Goal: Transaction & Acquisition: Purchase product/service

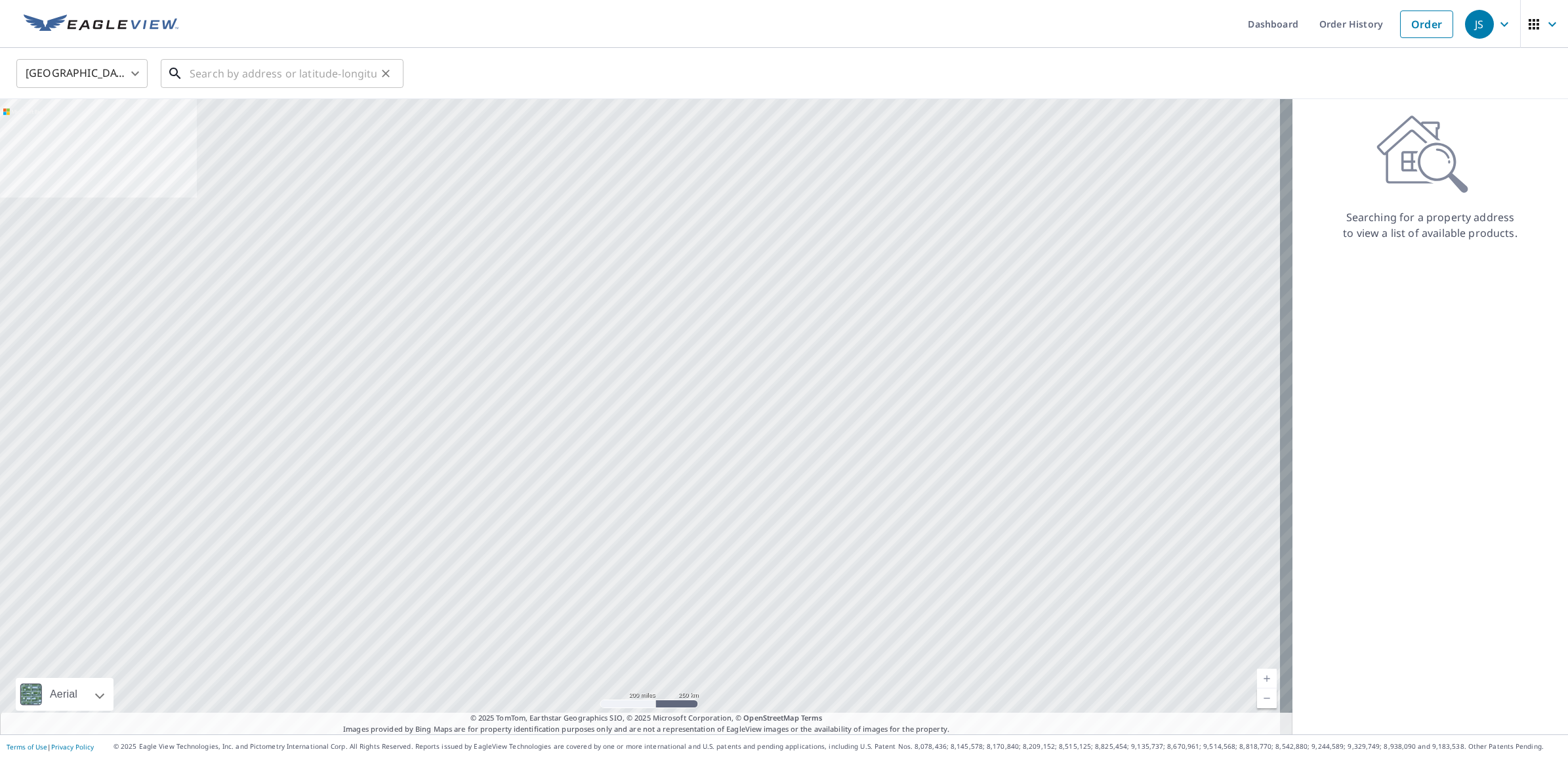
click at [222, 66] on input "text" at bounding box center [283, 73] width 187 height 37
paste input "[STREET_ADDRESS][PERSON_NAME]"
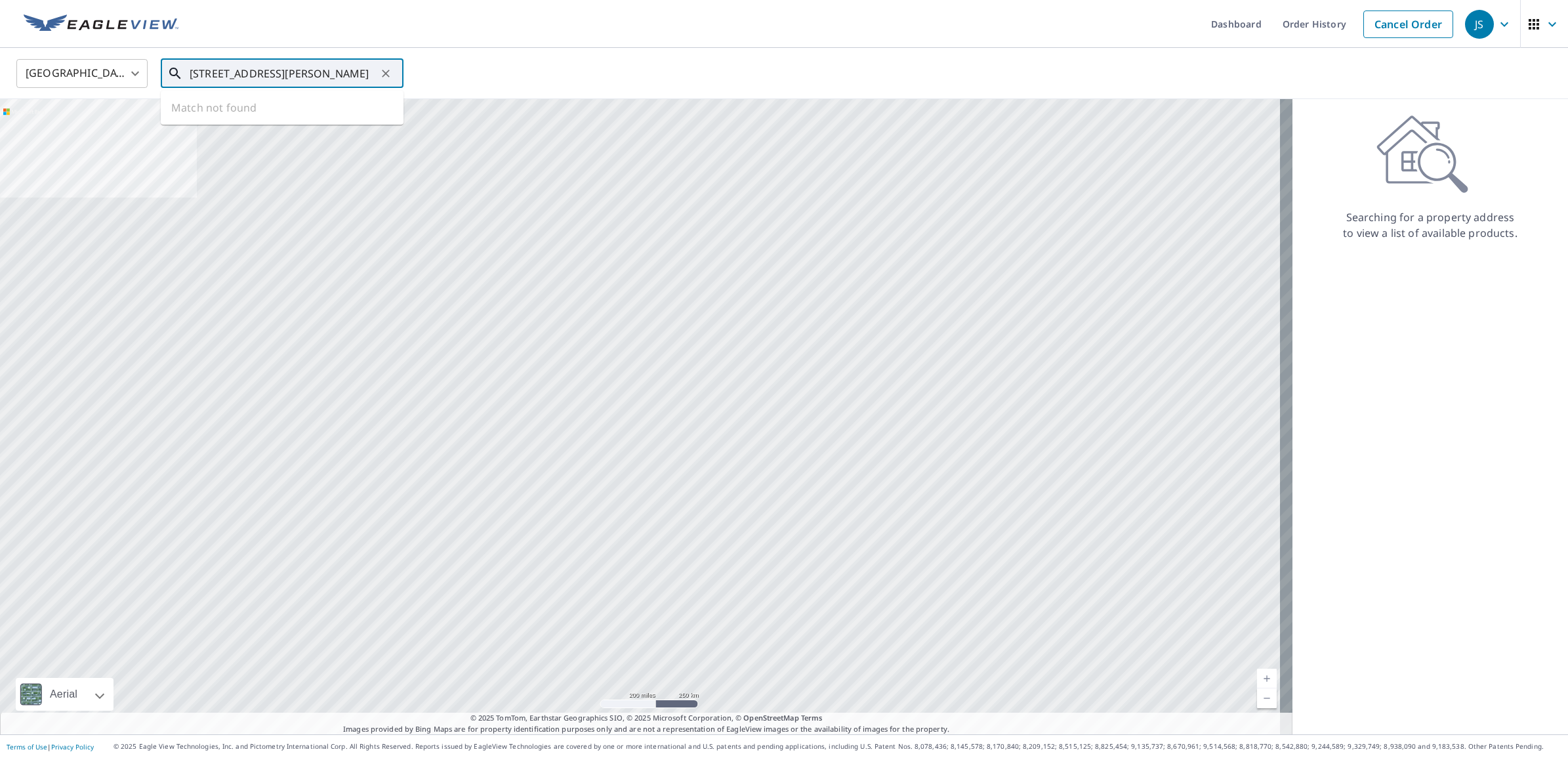
scroll to position [0, 28]
type input "[STREET_ADDRESS][PERSON_NAME]"
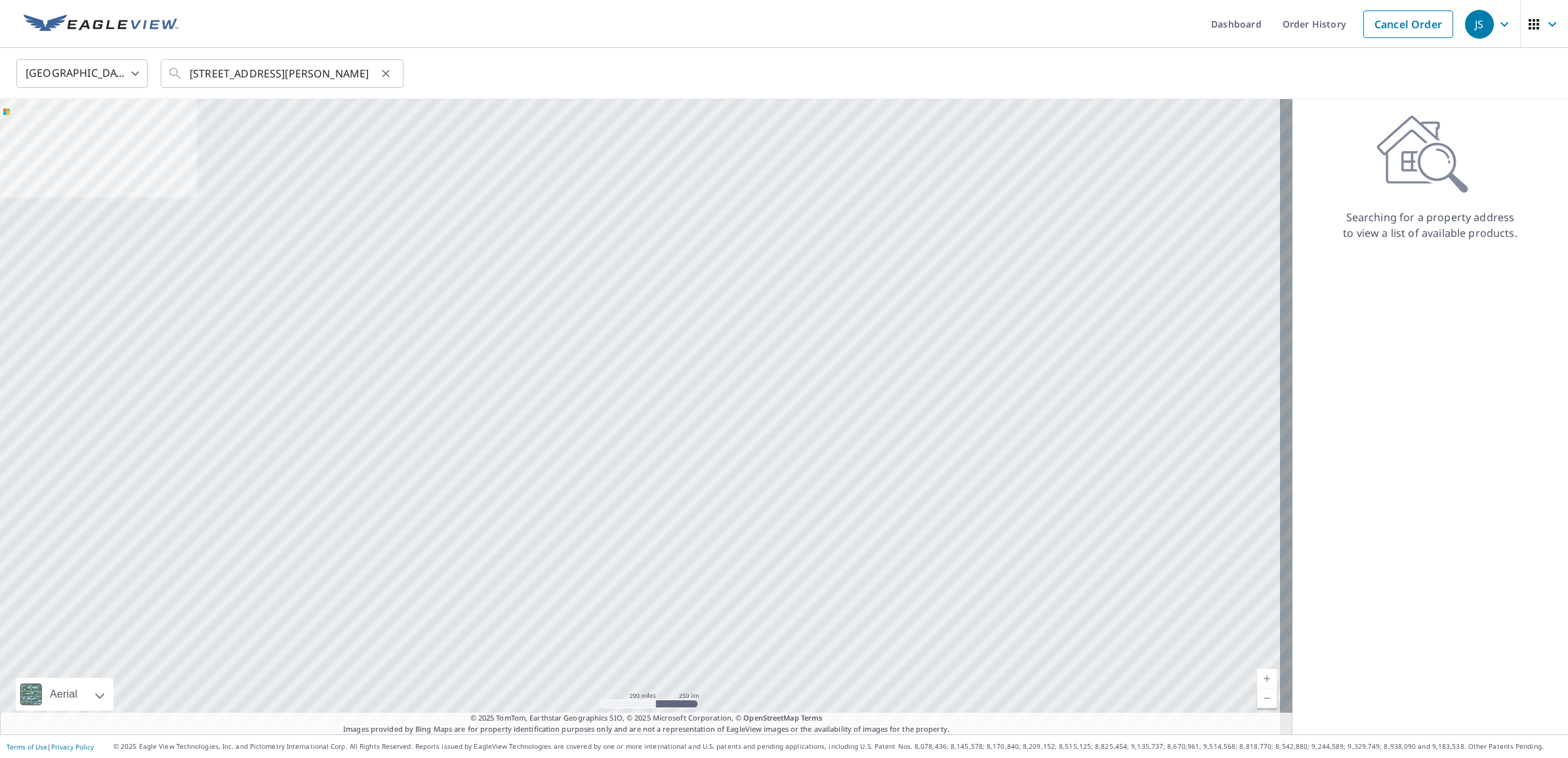
scroll to position [0, 0]
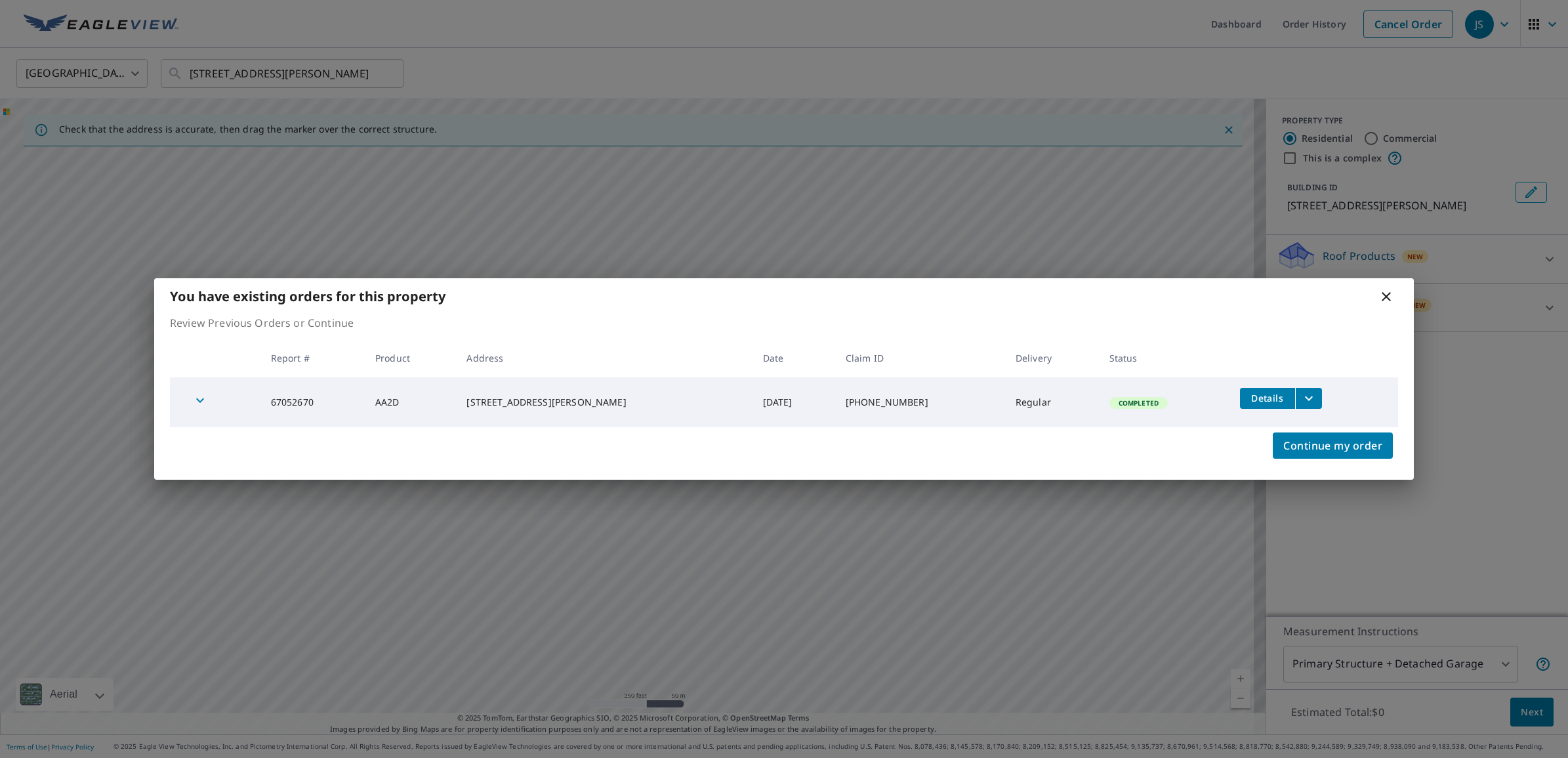
click at [1382, 297] on icon at bounding box center [1385, 296] width 16 height 16
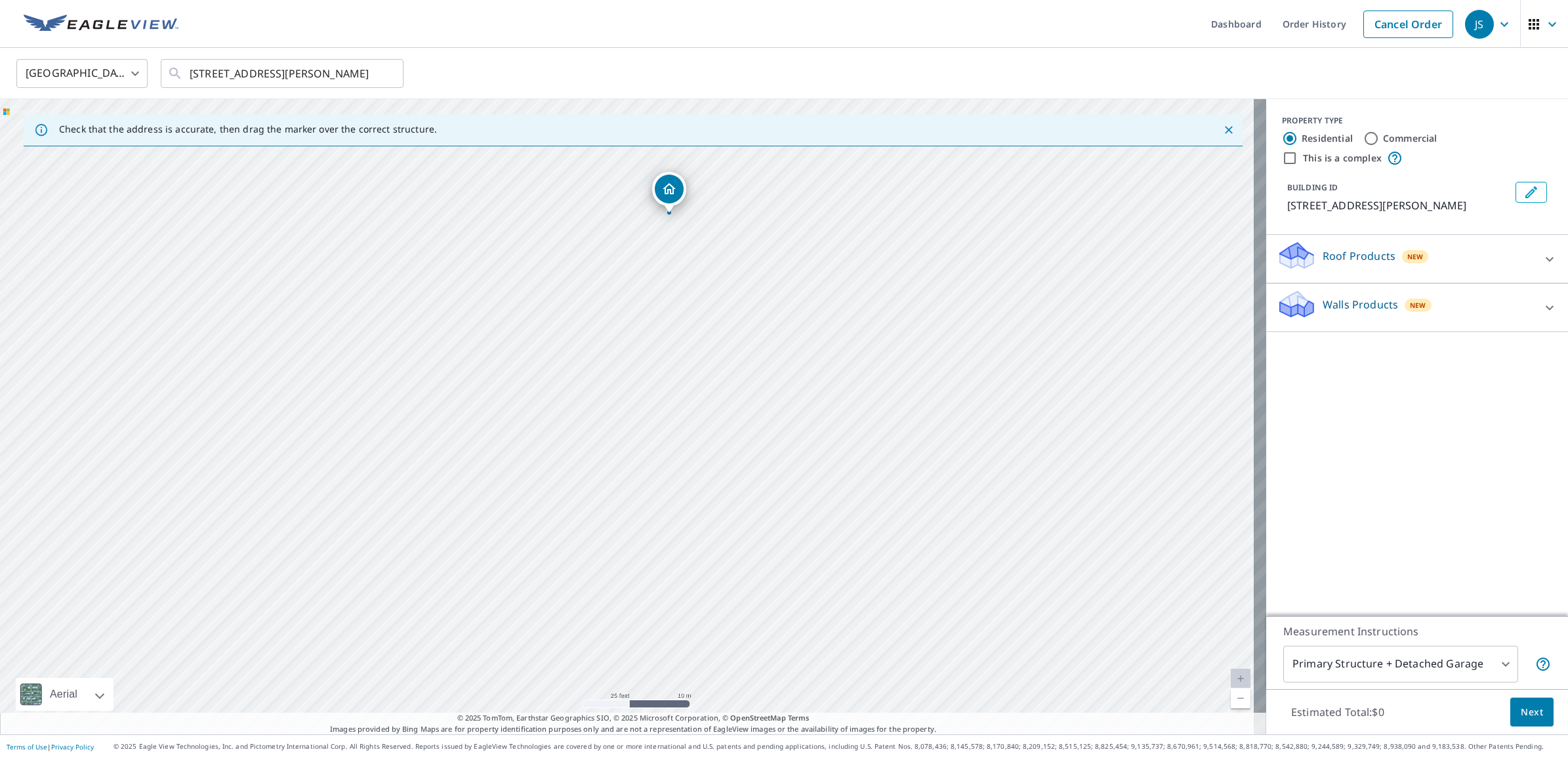
drag, startPoint x: 713, startPoint y: 317, endPoint x: 784, endPoint y: 440, distance: 142.0
click at [736, 700] on div "[STREET_ADDRESS][PERSON_NAME]" at bounding box center [633, 417] width 1266 height 635
drag, startPoint x: 867, startPoint y: 357, endPoint x: 861, endPoint y: 496, distance: 139.1
click at [865, 571] on div "[STREET_ADDRESS][PERSON_NAME]" at bounding box center [633, 417] width 1266 height 635
drag, startPoint x: 787, startPoint y: 237, endPoint x: 799, endPoint y: 408, distance: 171.4
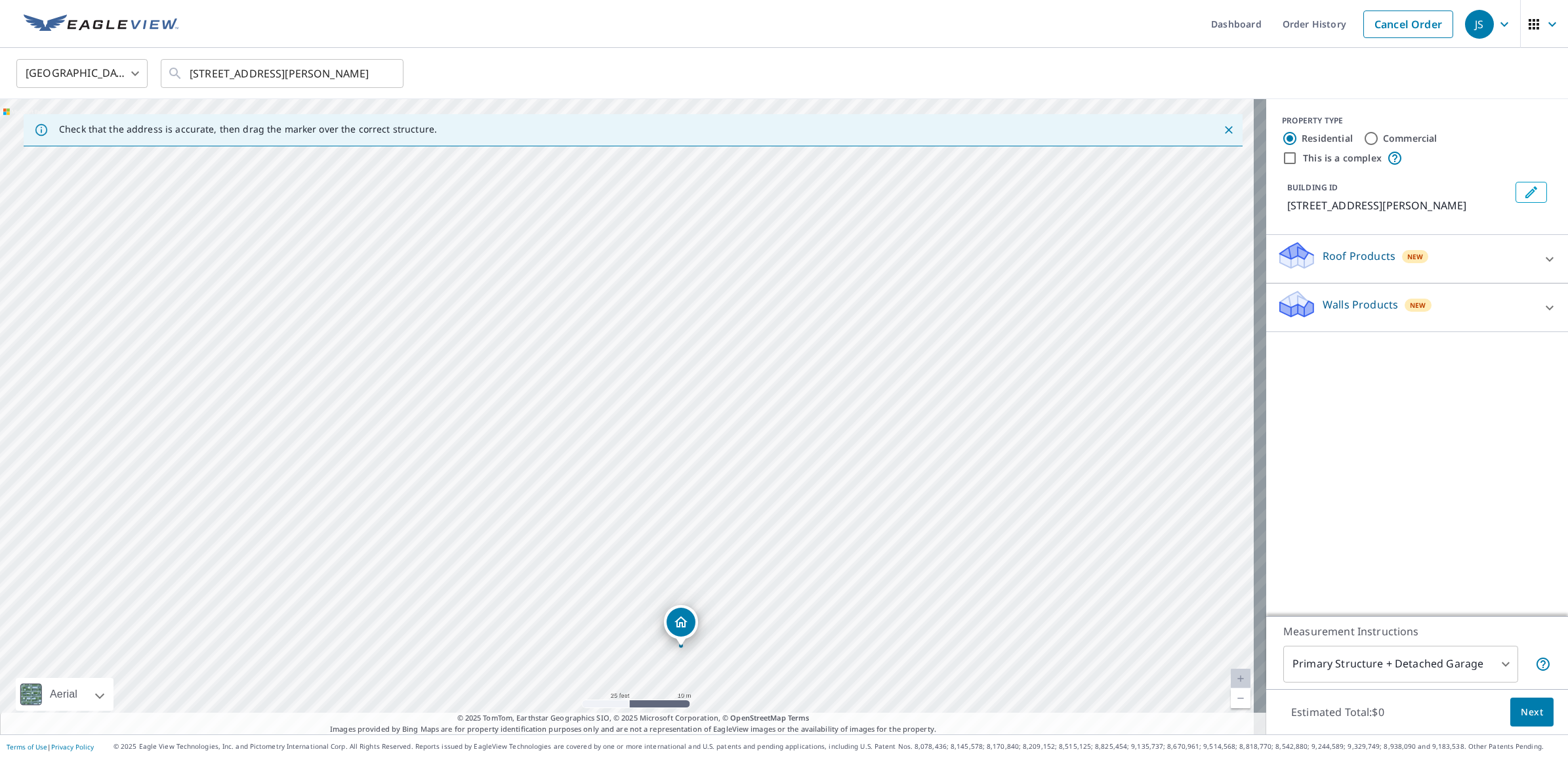
click at [805, 402] on div "[STREET_ADDRESS][PERSON_NAME]" at bounding box center [633, 417] width 1266 height 635
drag, startPoint x: 675, startPoint y: 623, endPoint x: 637, endPoint y: 309, distance: 316.3
drag, startPoint x: 742, startPoint y: 388, endPoint x: 829, endPoint y: 408, distance: 89.3
click at [829, 408] on div "[STREET_ADDRESS][PERSON_NAME]" at bounding box center [633, 417] width 1266 height 635
click at [1402, 251] on div "New" at bounding box center [1415, 255] width 27 height 16
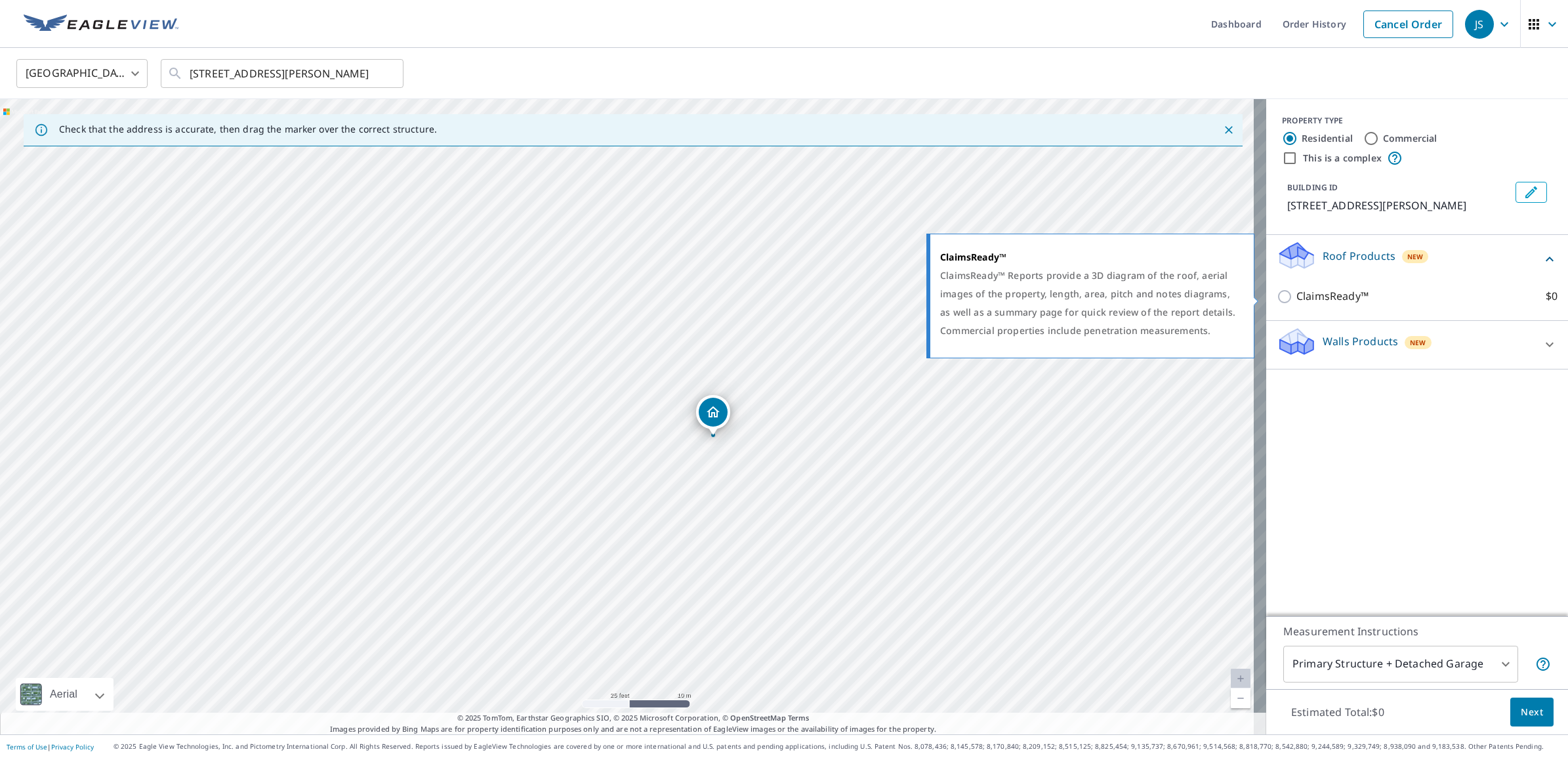
click at [1300, 289] on p "ClaimsReady™" at bounding box center [1332, 296] width 72 height 17
click at [1296, 289] on input "ClaimsReady™ $0" at bounding box center [1286, 296] width 19 height 16
checkbox input "true"
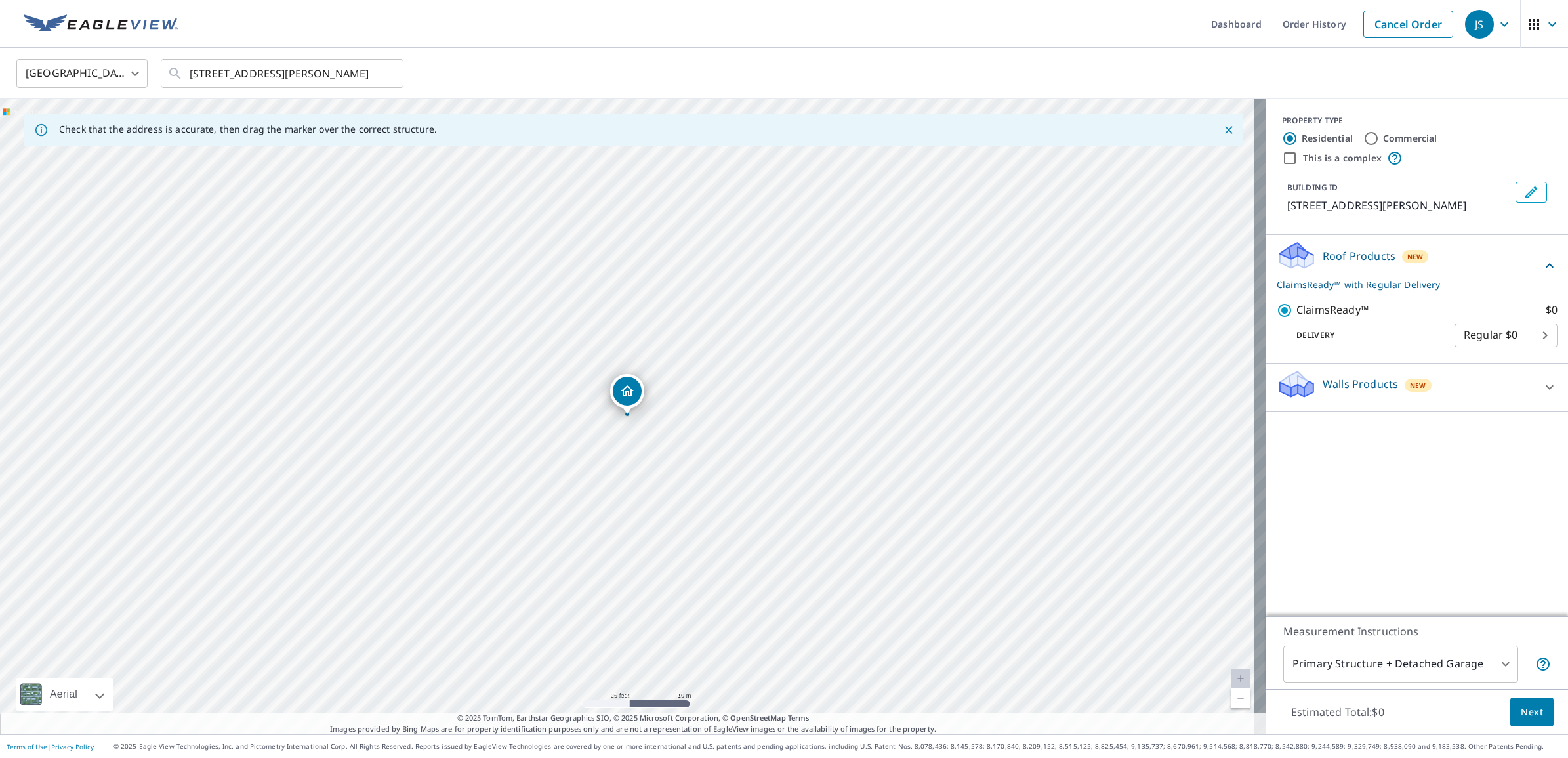
click at [1356, 391] on p "Walls Products" at bounding box center [1359, 383] width 75 height 16
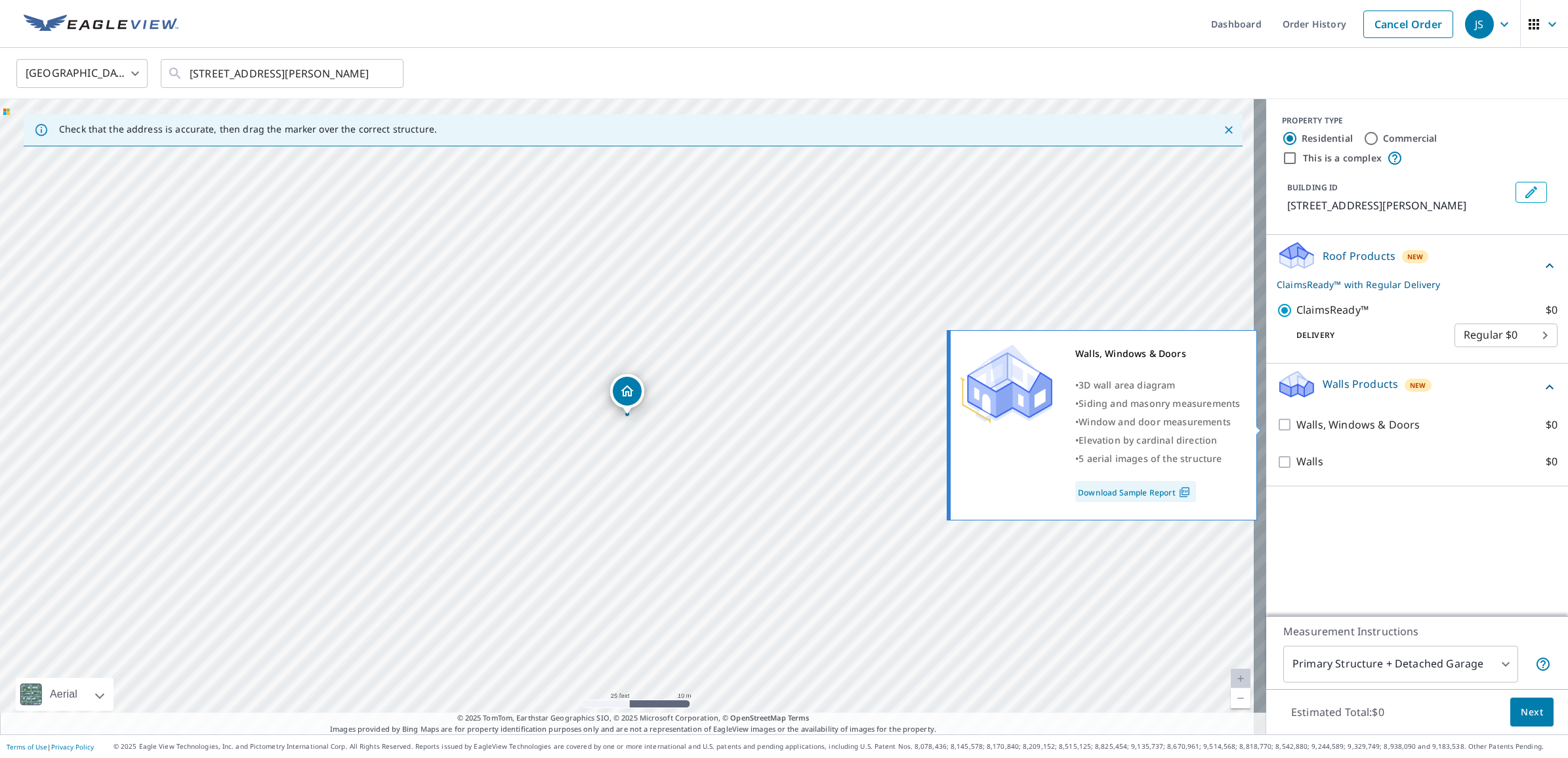
click at [1333, 424] on p "Walls, Windows & Doors" at bounding box center [1357, 425] width 123 height 17
click at [1296, 424] on input "Walls, Windows & Doors $0" at bounding box center [1286, 424] width 19 height 16
checkbox input "true"
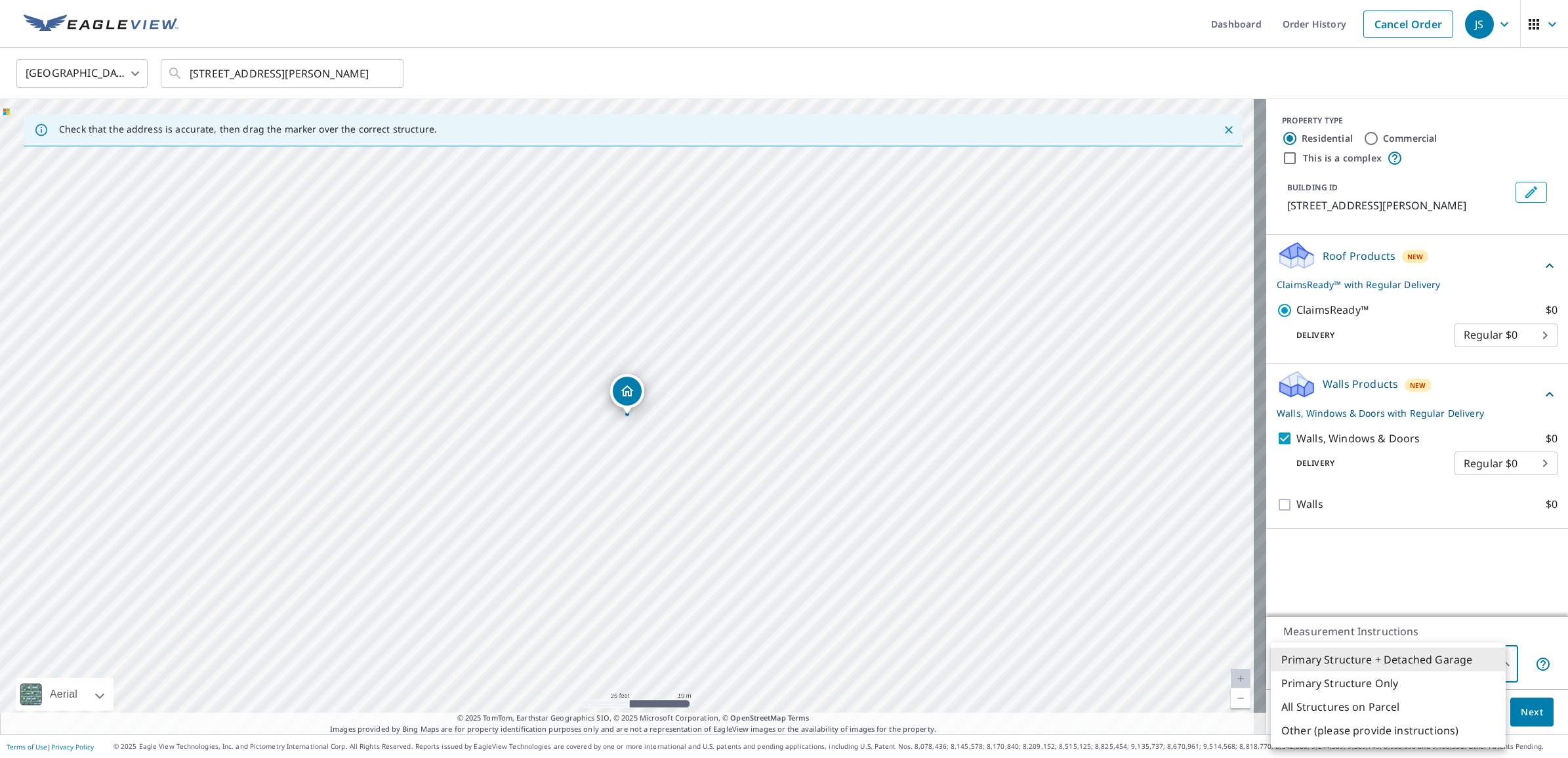
click at [1472, 662] on body "JS JS Dashboard Order History Cancel Order JS [GEOGRAPHIC_DATA] [GEOGRAPHIC_DAT…" at bounding box center [784, 379] width 1568 height 758
click at [1412, 681] on li "Primary Structure Only" at bounding box center [1388, 682] width 235 height 23
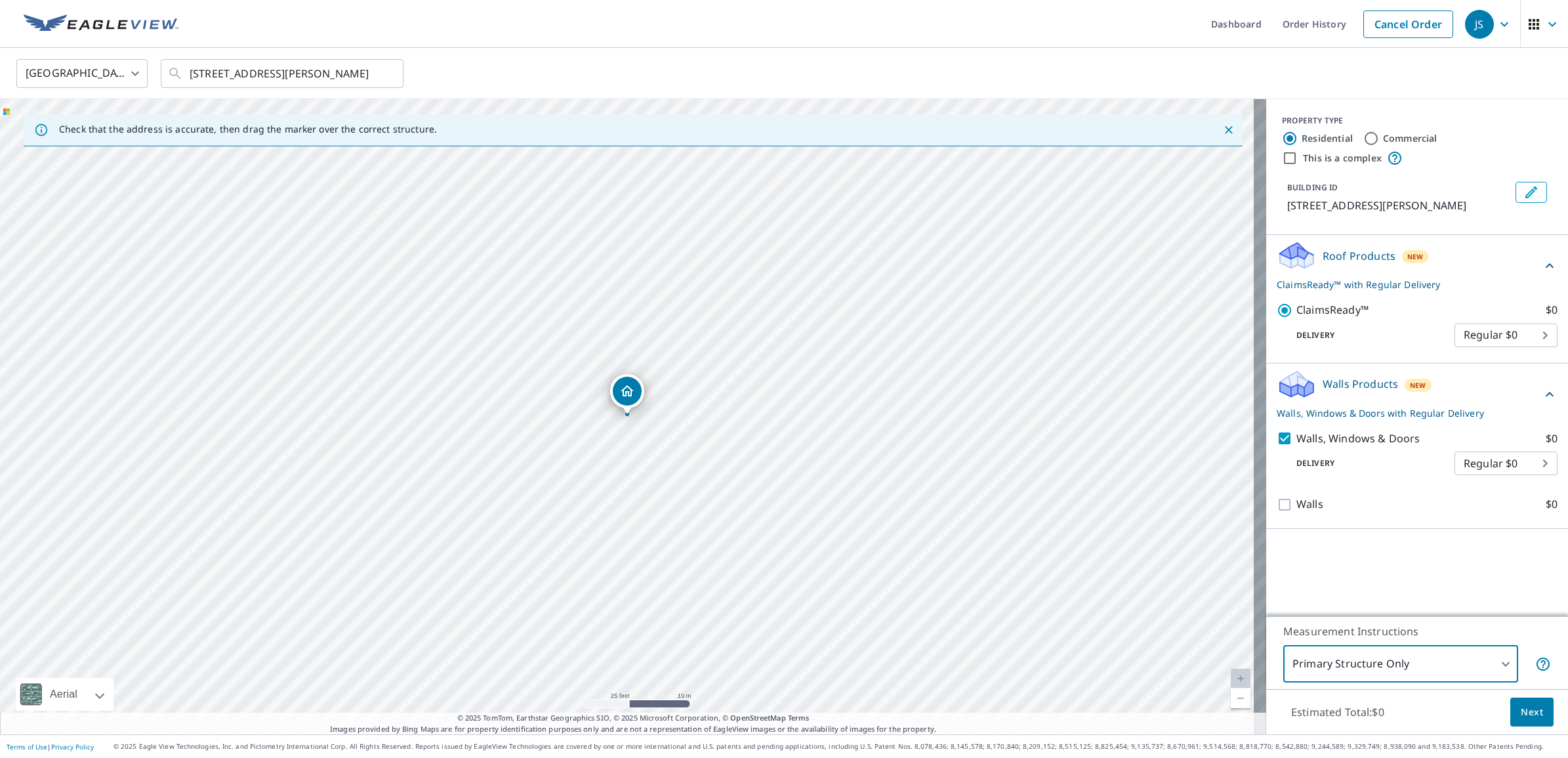
click at [1414, 666] on body "JS JS Dashboard Order History Cancel Order JS [GEOGRAPHIC_DATA] [GEOGRAPHIC_DAT…" at bounding box center [784, 379] width 1568 height 758
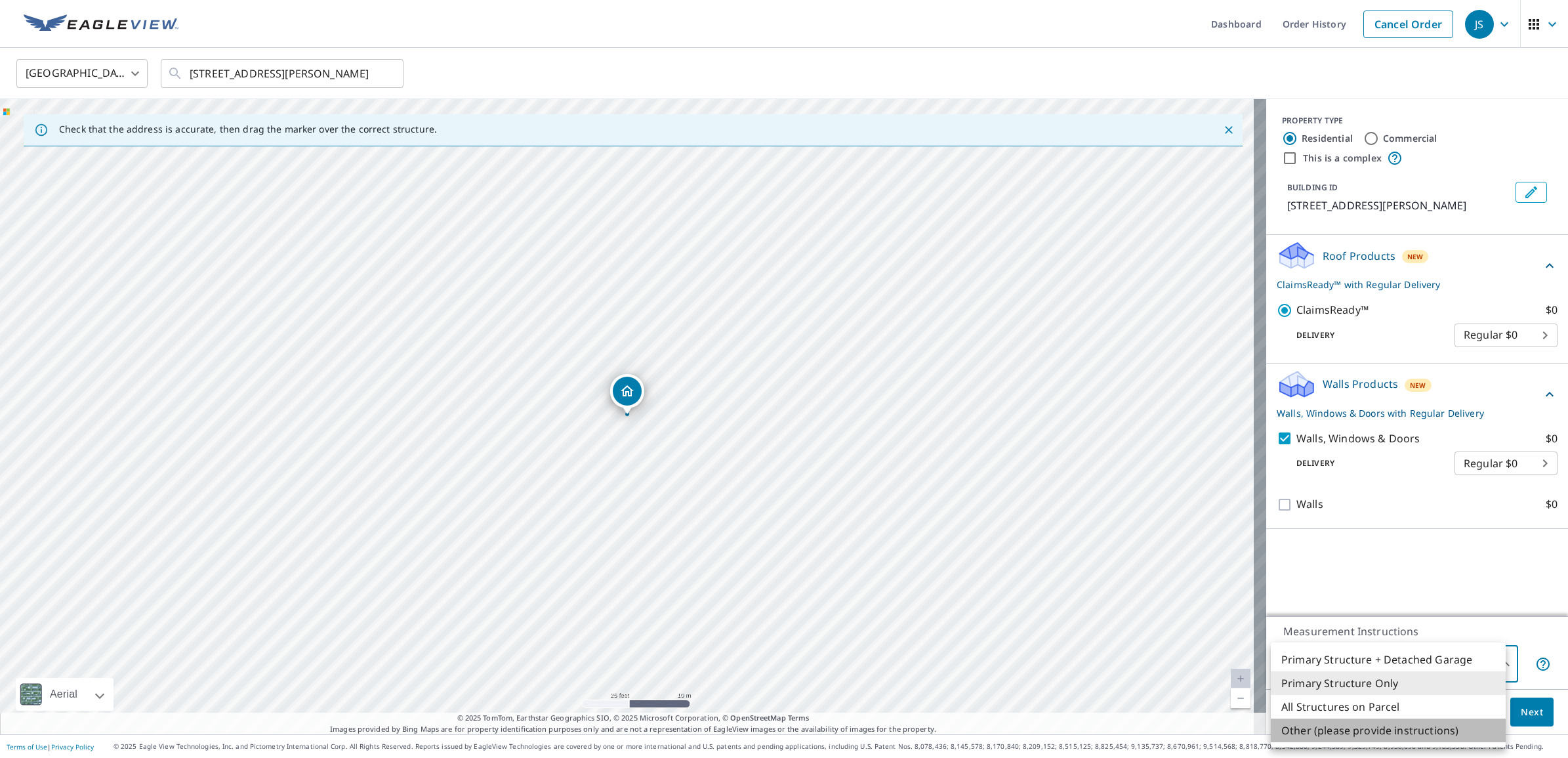
click at [1399, 741] on li "Other (please provide instructions)" at bounding box center [1388, 729] width 235 height 23
type input "5"
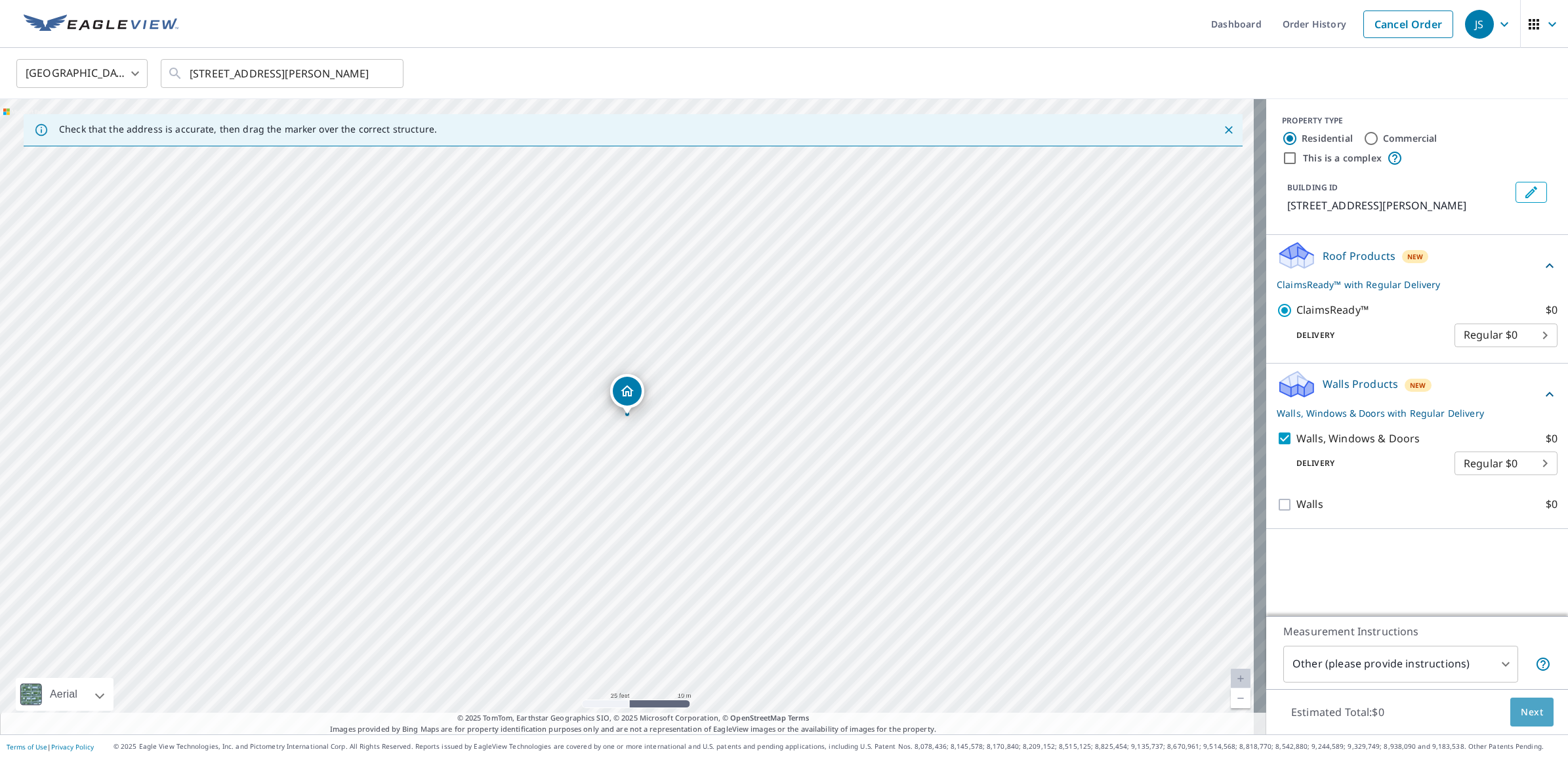
click at [1526, 711] on span "Next" at bounding box center [1532, 713] width 22 height 17
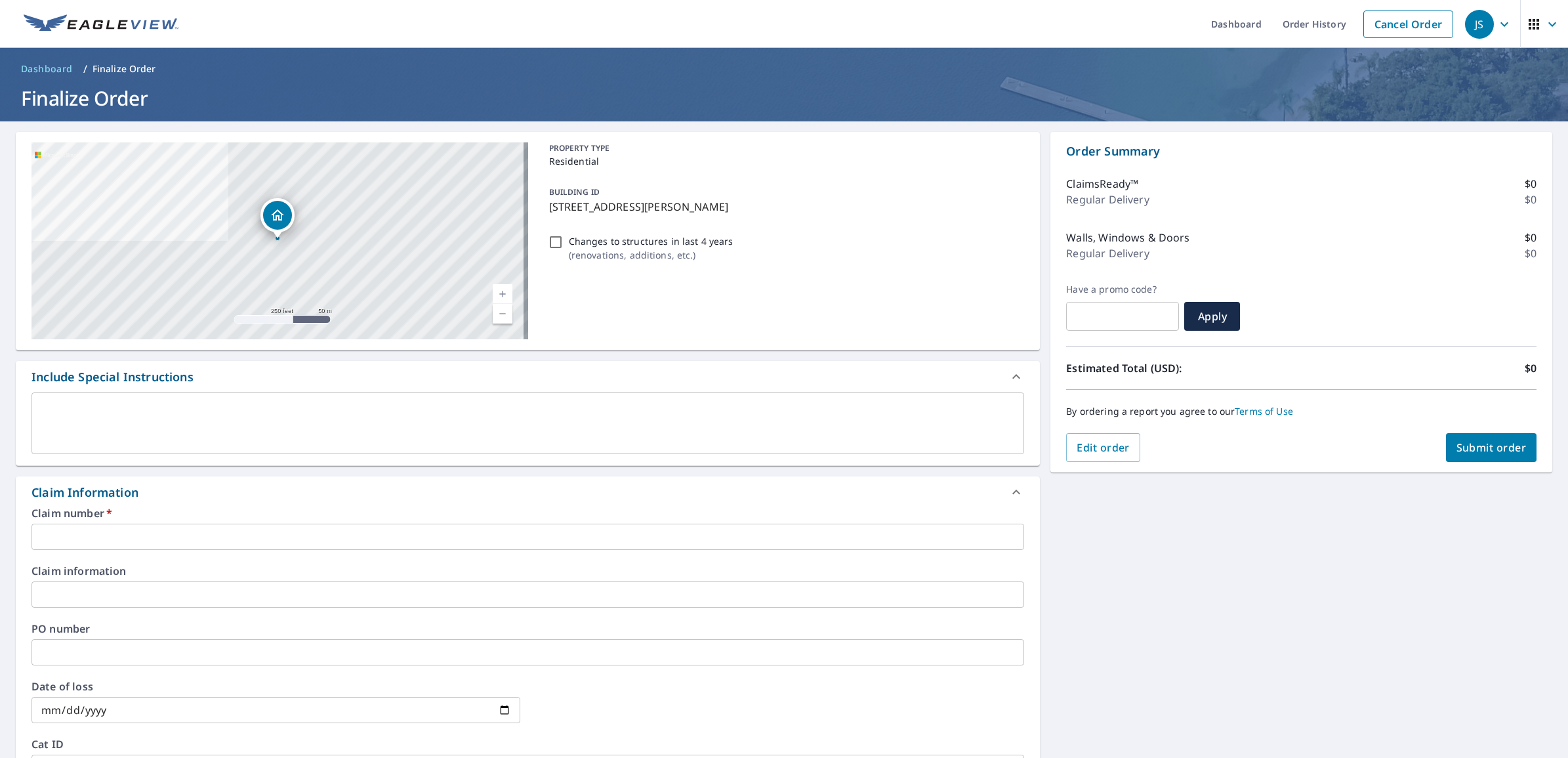
click at [126, 542] on input "text" at bounding box center [528, 536] width 993 height 26
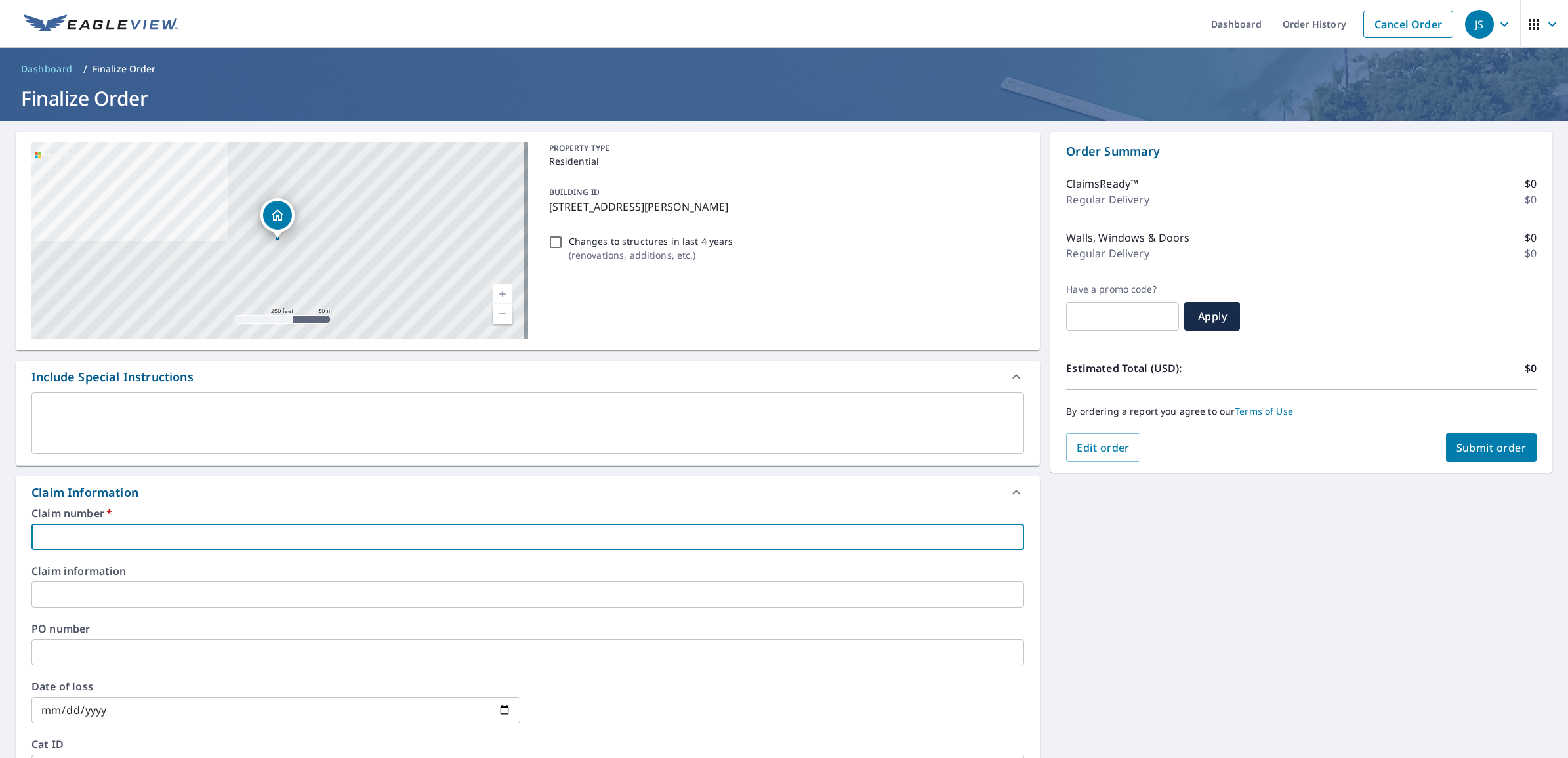
paste input "[PHONE_NUMBER]"
type input "[PHONE_NUMBER]"
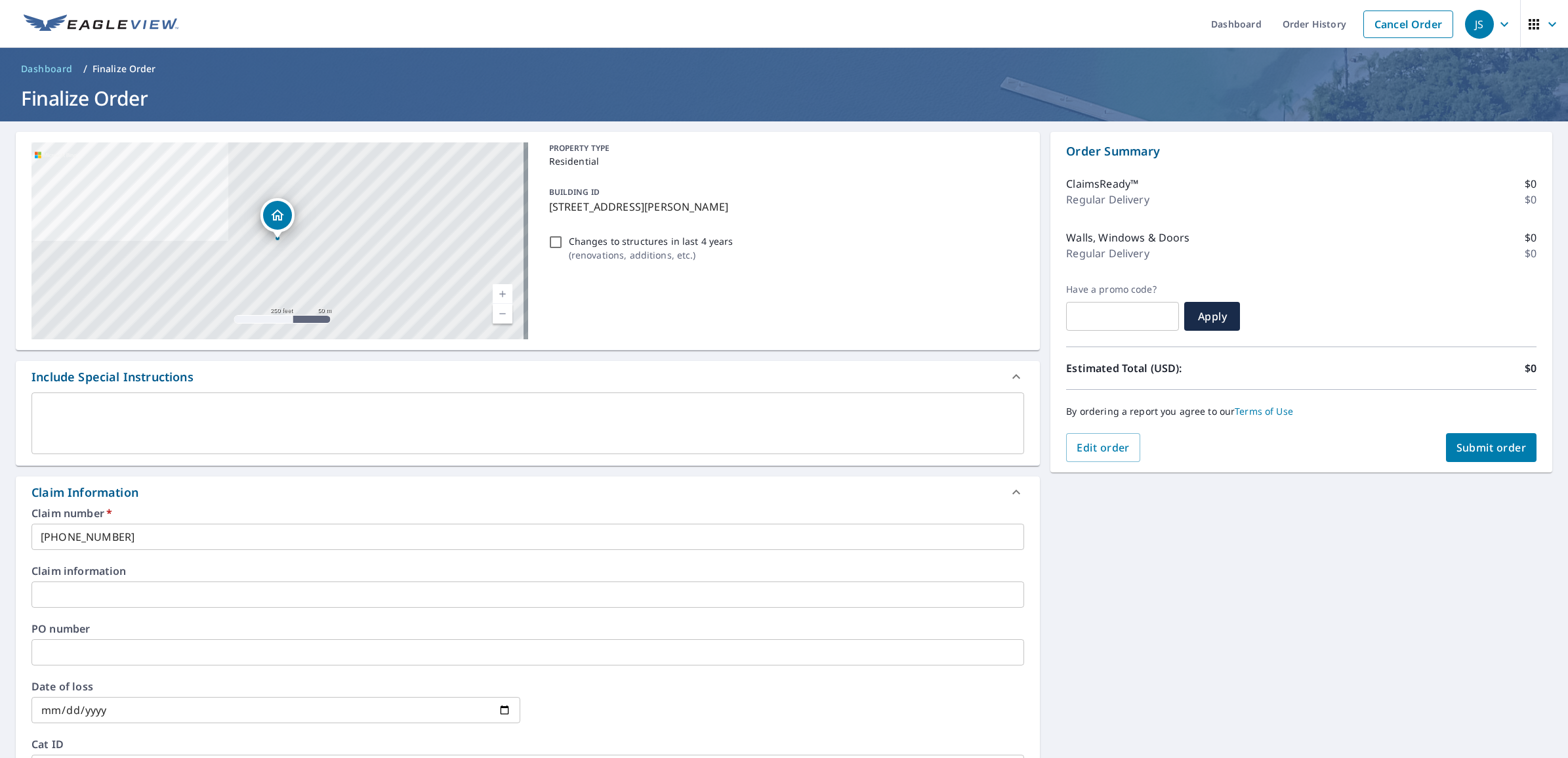
click at [109, 595] on input "text" at bounding box center [528, 594] width 993 height 26
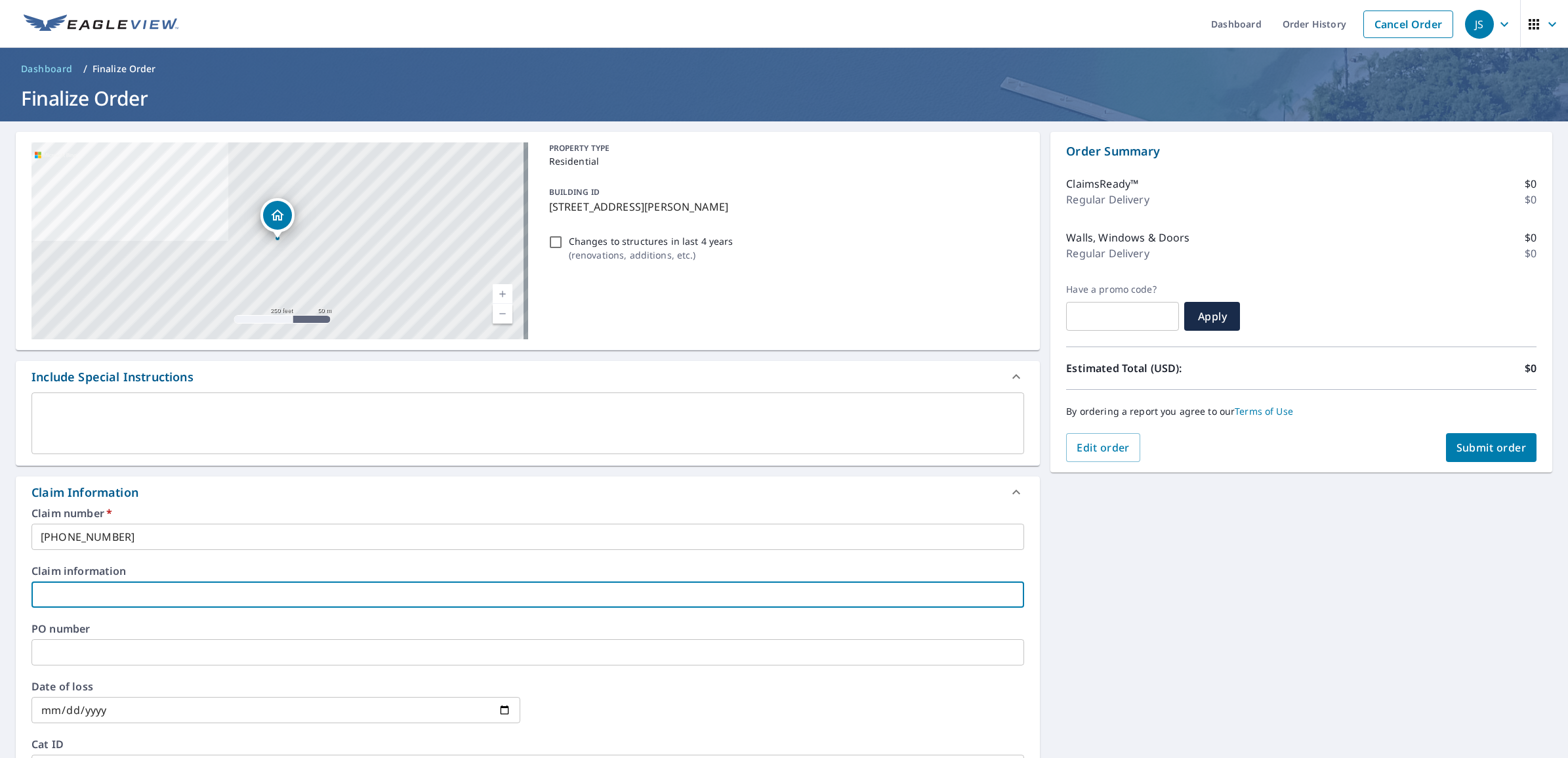
paste input "[PERSON_NAME]"
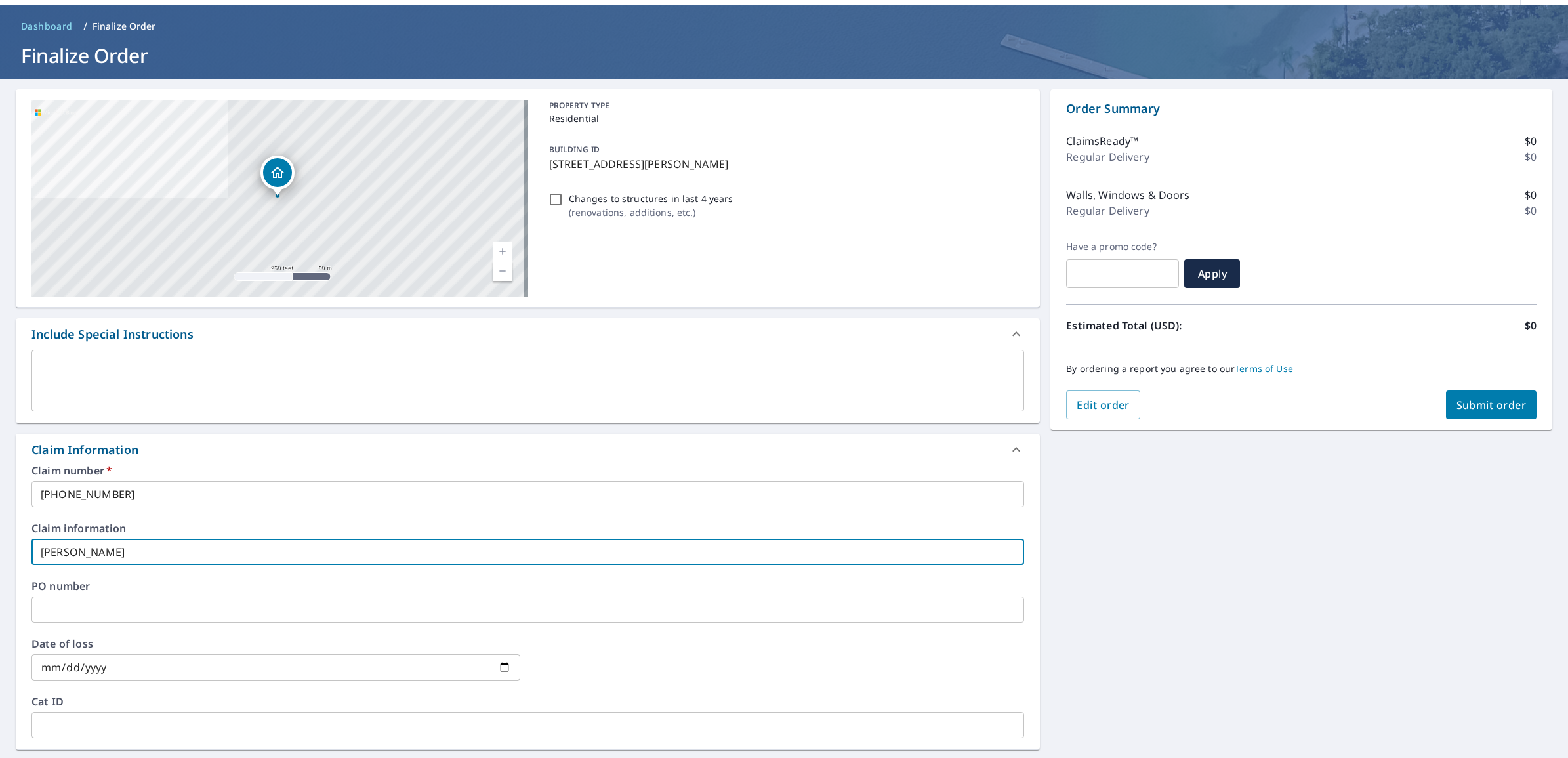
scroll to position [82, 0]
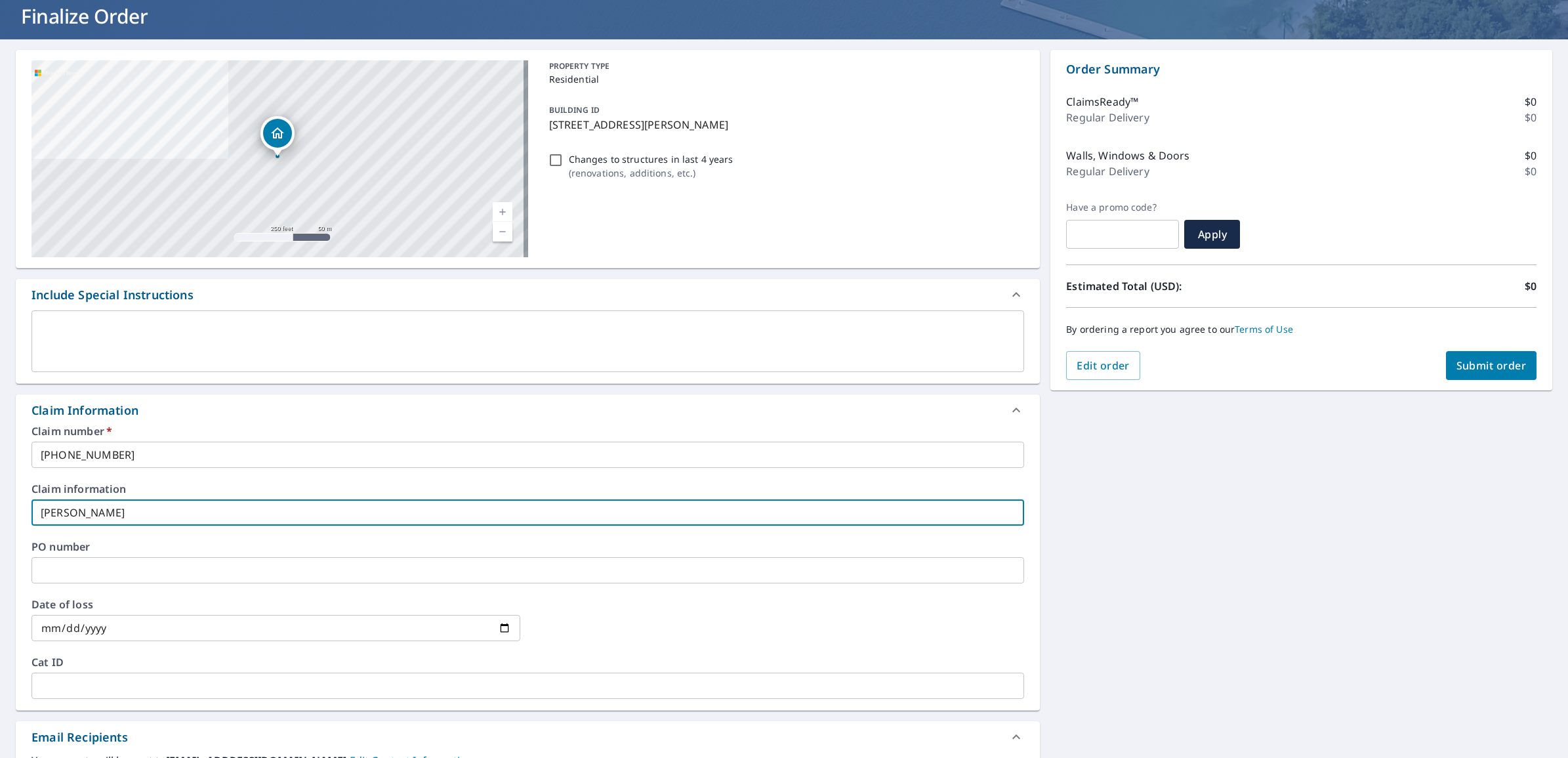
type input "[PERSON_NAME]"
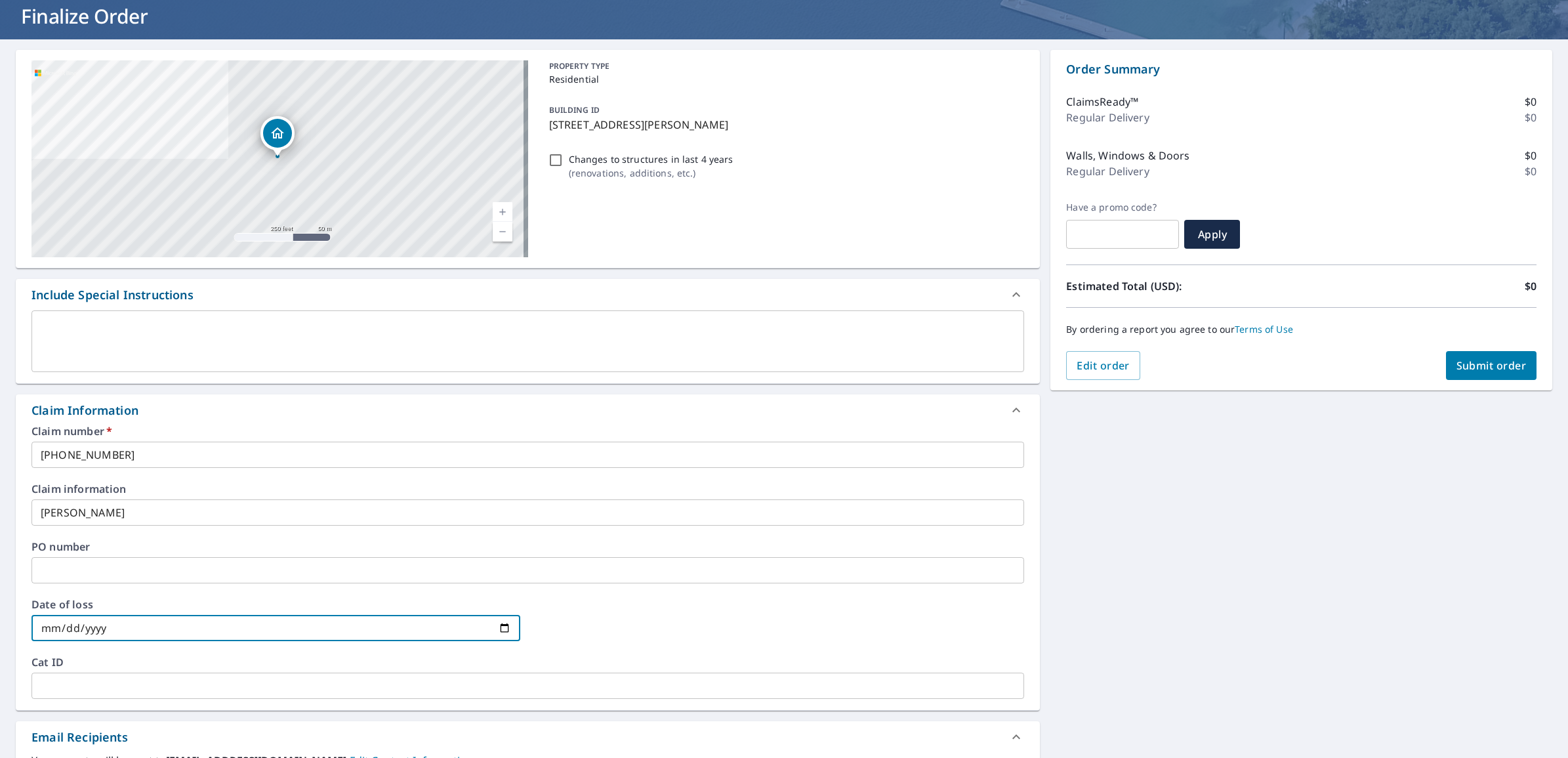
click at [500, 630] on input "date" at bounding box center [276, 627] width 489 height 26
click at [498, 626] on input "date" at bounding box center [276, 627] width 489 height 26
type input "[DATE]"
click at [1054, 630] on div "[STREET_ADDRESS][PERSON_NAME] A standard road map Aerial A detailed look from a…" at bounding box center [784, 512] width 1568 height 947
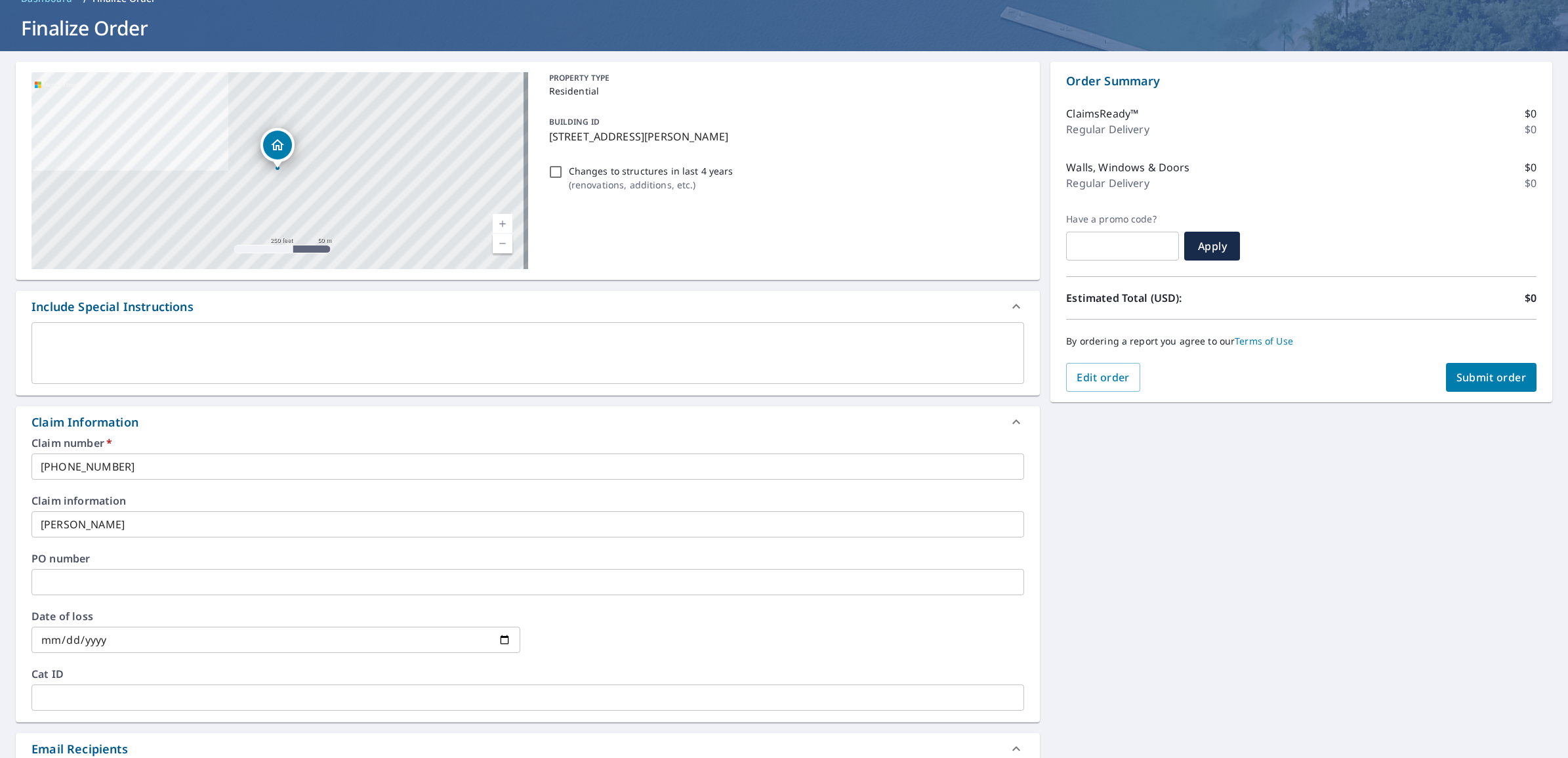
scroll to position [0, 0]
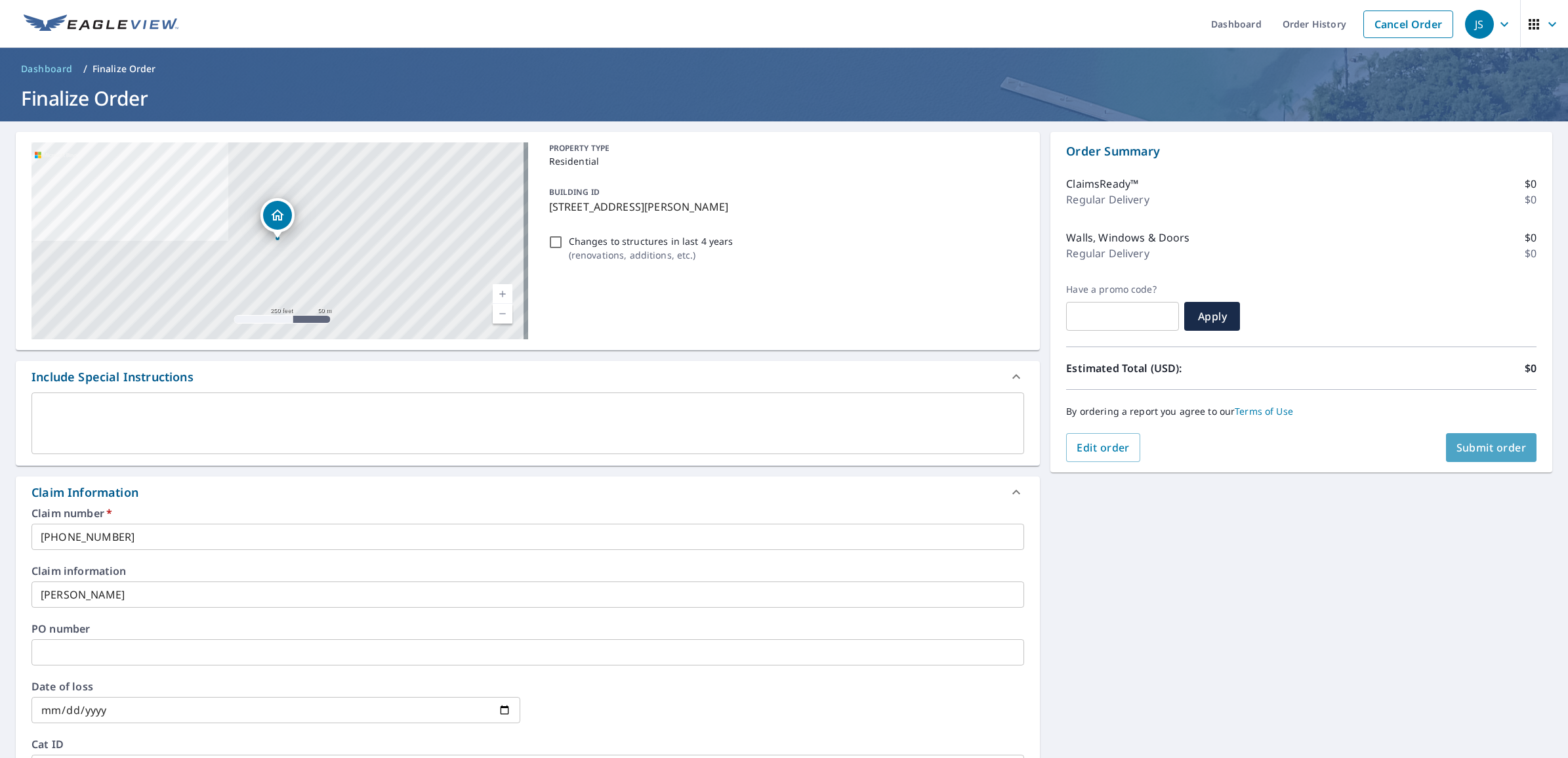
click at [1464, 438] on button "Submit order" at bounding box center [1491, 447] width 91 height 29
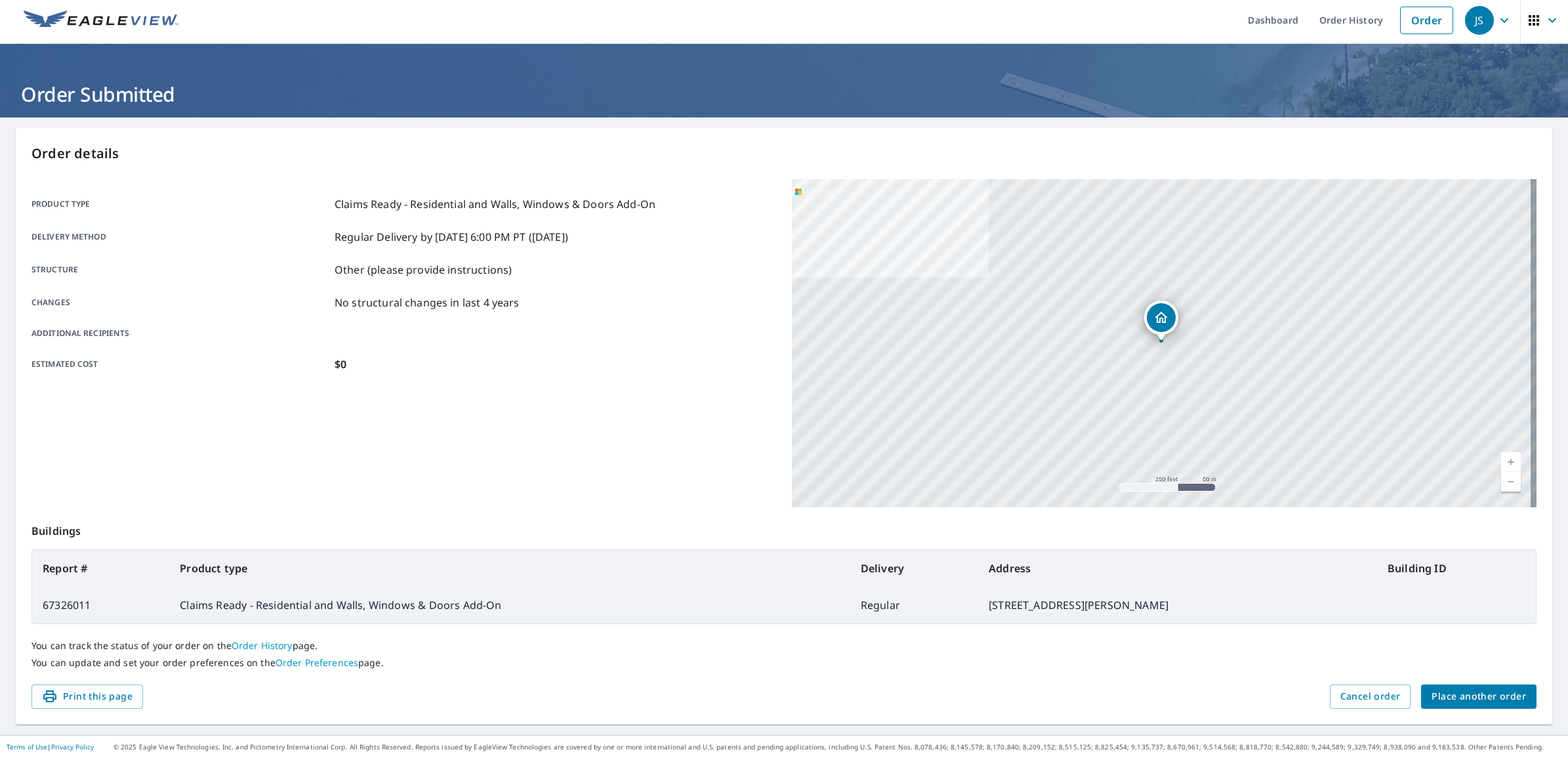
scroll to position [5, 0]
